Goal: Information Seeking & Learning: Understand process/instructions

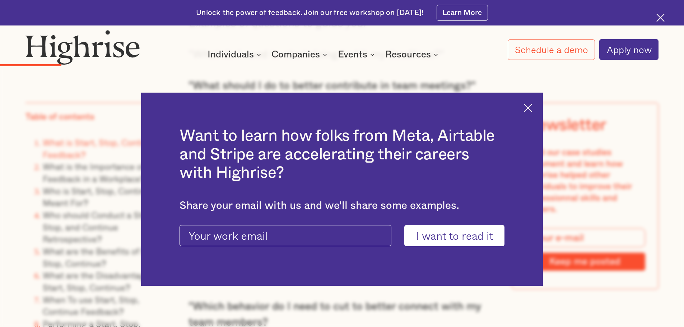
scroll to position [1329, 0]
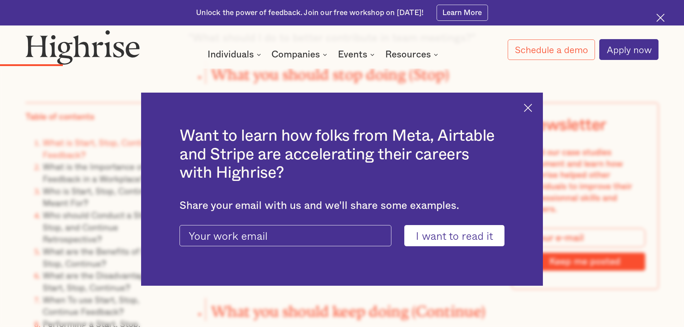
click at [528, 103] on div "Want to learn how folks from Meta, Airtable and Stripe are accelerating their c…" at bounding box center [342, 190] width 402 height 194
click at [532, 108] on img at bounding box center [528, 108] width 8 height 8
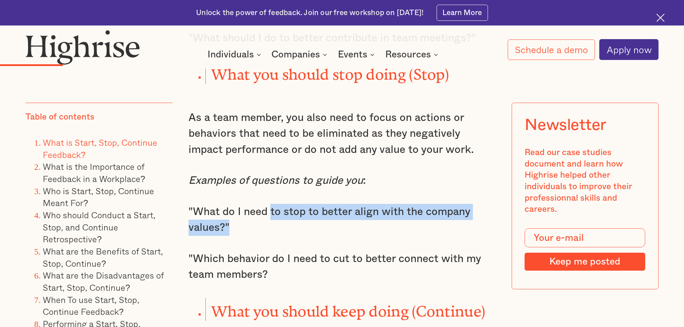
drag, startPoint x: 310, startPoint y: 209, endPoint x: 264, endPoint y: 202, distance: 46.2
click at [265, 204] on p ""What do I need to stop to better align with the company values?"" at bounding box center [342, 220] width 307 height 32
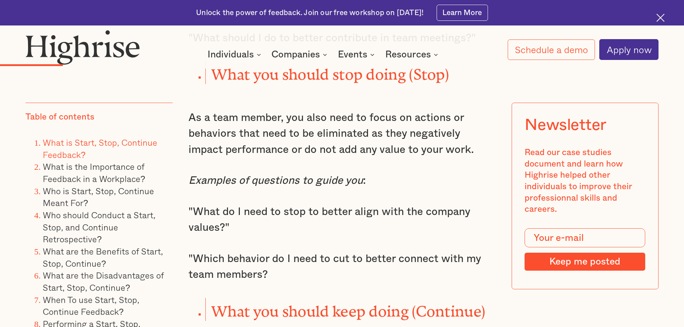
click at [262, 204] on p ""What do I need to stop to better align with the company values?"" at bounding box center [342, 220] width 307 height 32
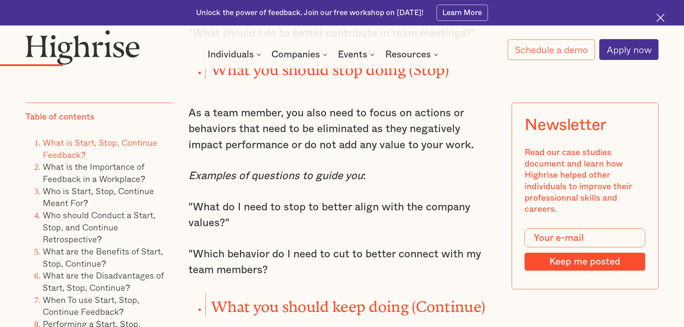
scroll to position [1365, 0]
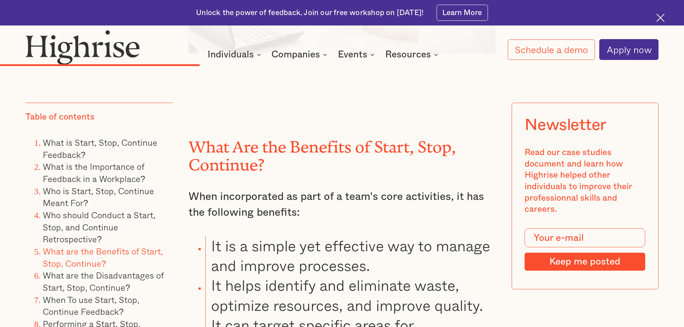
drag, startPoint x: 231, startPoint y: 185, endPoint x: 222, endPoint y: 144, distance: 41.8
click at [222, 144] on h2 "What Are the Benefits of Start, Stop, Continue?" at bounding box center [342, 152] width 307 height 36
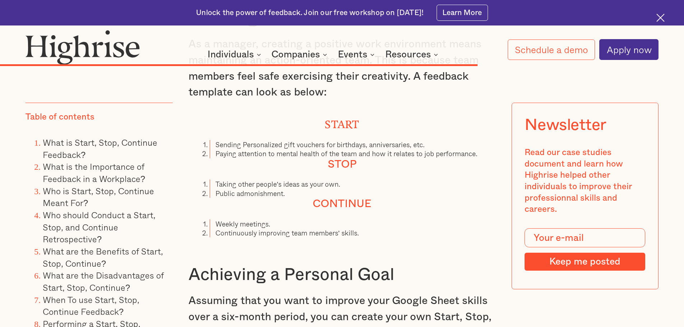
scroll to position [6069, 0]
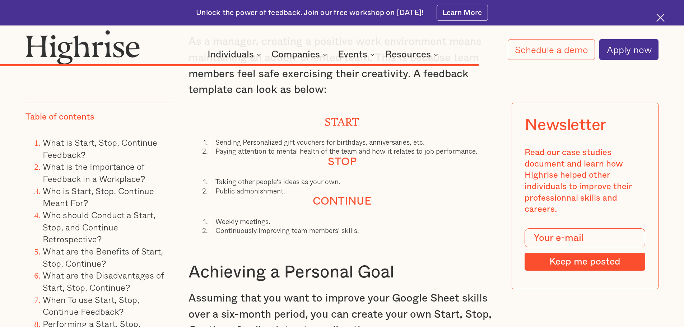
drag, startPoint x: 218, startPoint y: 151, endPoint x: 350, endPoint y: 49, distance: 167.0
drag, startPoint x: 350, startPoint y: 49, endPoint x: 286, endPoint y: 133, distance: 105.2
click at [285, 138] on li "Sending Personalized gift vouchers for birthdays, anniversaries, etc." at bounding box center [353, 142] width 286 height 9
drag, startPoint x: 293, startPoint y: 185, endPoint x: 267, endPoint y: 174, distance: 28.5
click at [267, 177] on ol "Taking other people's ideas as your own. Public admonishment." at bounding box center [342, 186] width 307 height 18
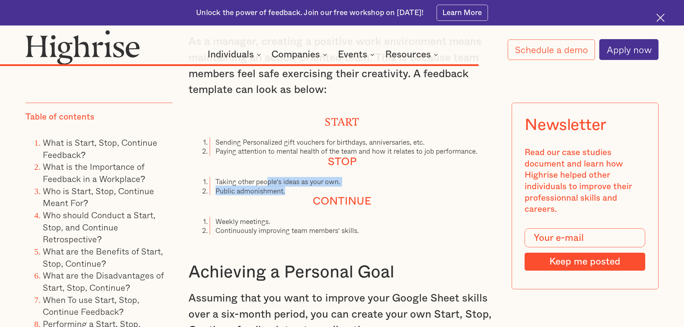
click at [266, 177] on li "Taking other people's ideas as your own." at bounding box center [353, 181] width 286 height 9
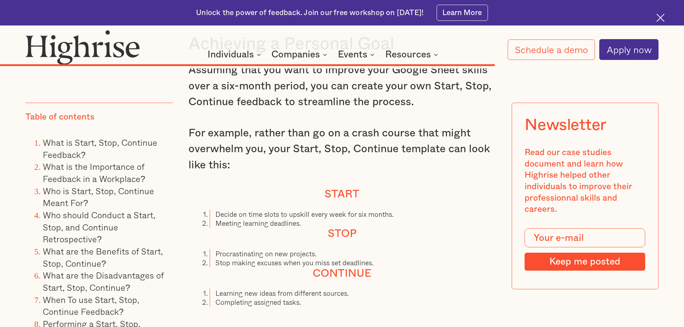
scroll to position [6356, 0]
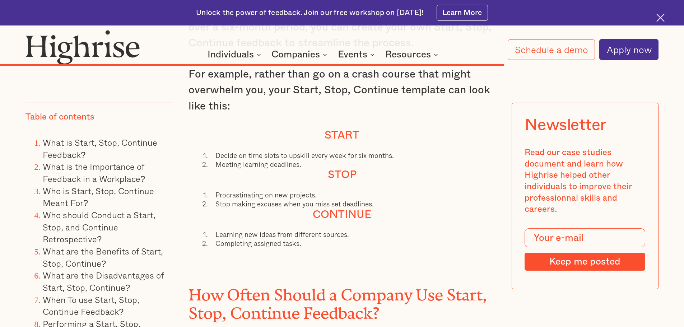
click at [246, 190] on li "Procrastinating on new projects." at bounding box center [353, 194] width 286 height 9
click at [256, 194] on li "Procrastinating on new projects." at bounding box center [353, 194] width 286 height 9
click at [257, 199] on li "Stop making excuses when you miss set deadlines." at bounding box center [353, 203] width 286 height 9
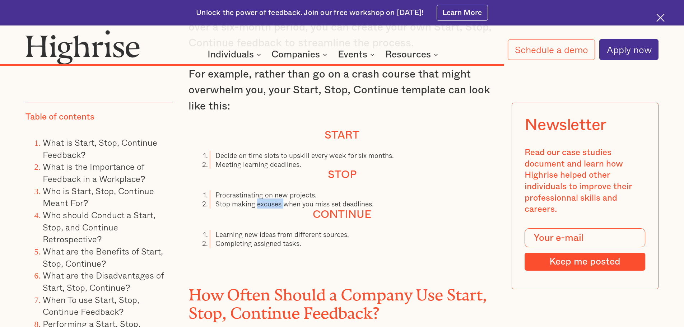
click at [257, 199] on li "Stop making excuses when you miss set deadlines." at bounding box center [353, 203] width 286 height 9
click at [377, 209] on h4 "Continue" at bounding box center [342, 215] width 307 height 13
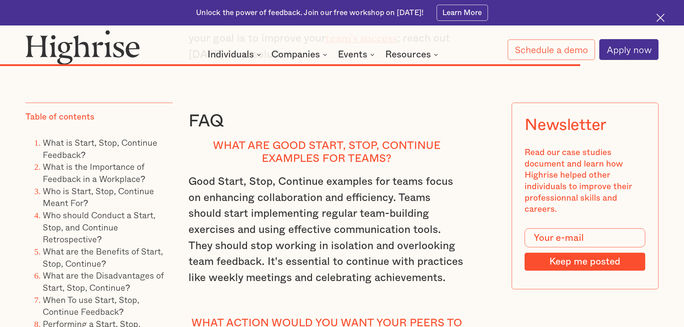
scroll to position [7398, 0]
